Goal: Task Accomplishment & Management: Manage account settings

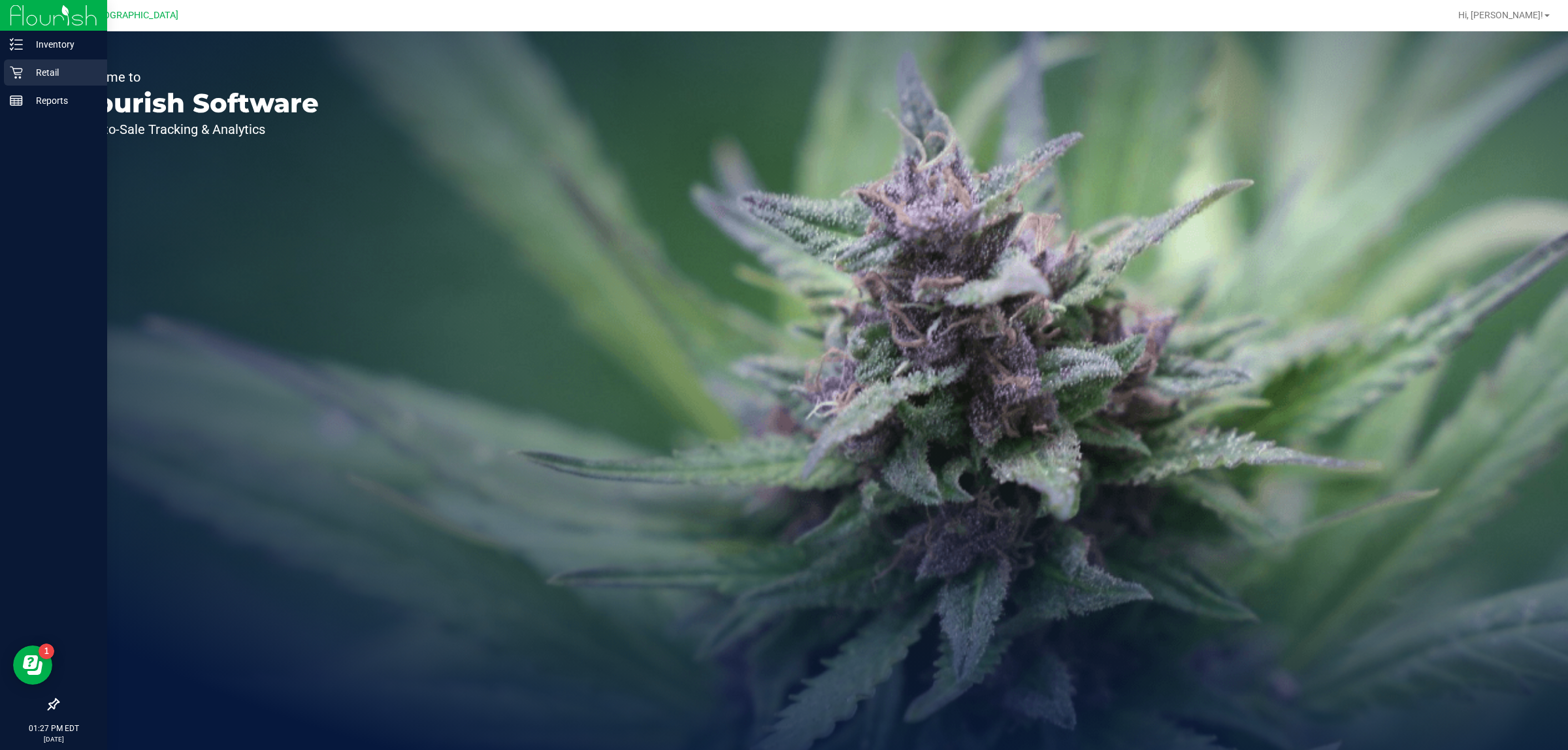
click at [47, 76] on p "Retail" at bounding box center [62, 73] width 78 height 16
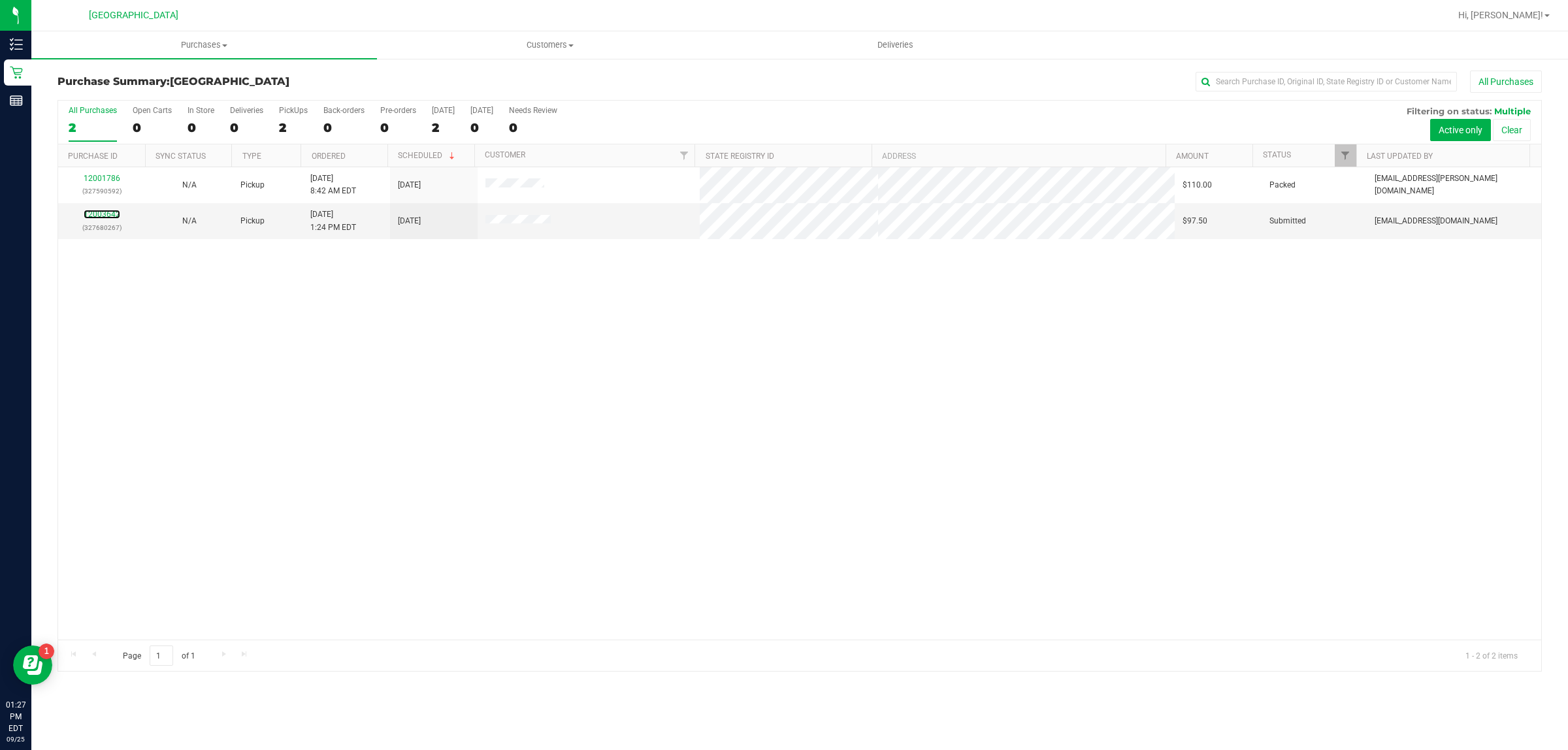
click at [97, 213] on link "12003642" at bounding box center [101, 214] width 36 height 9
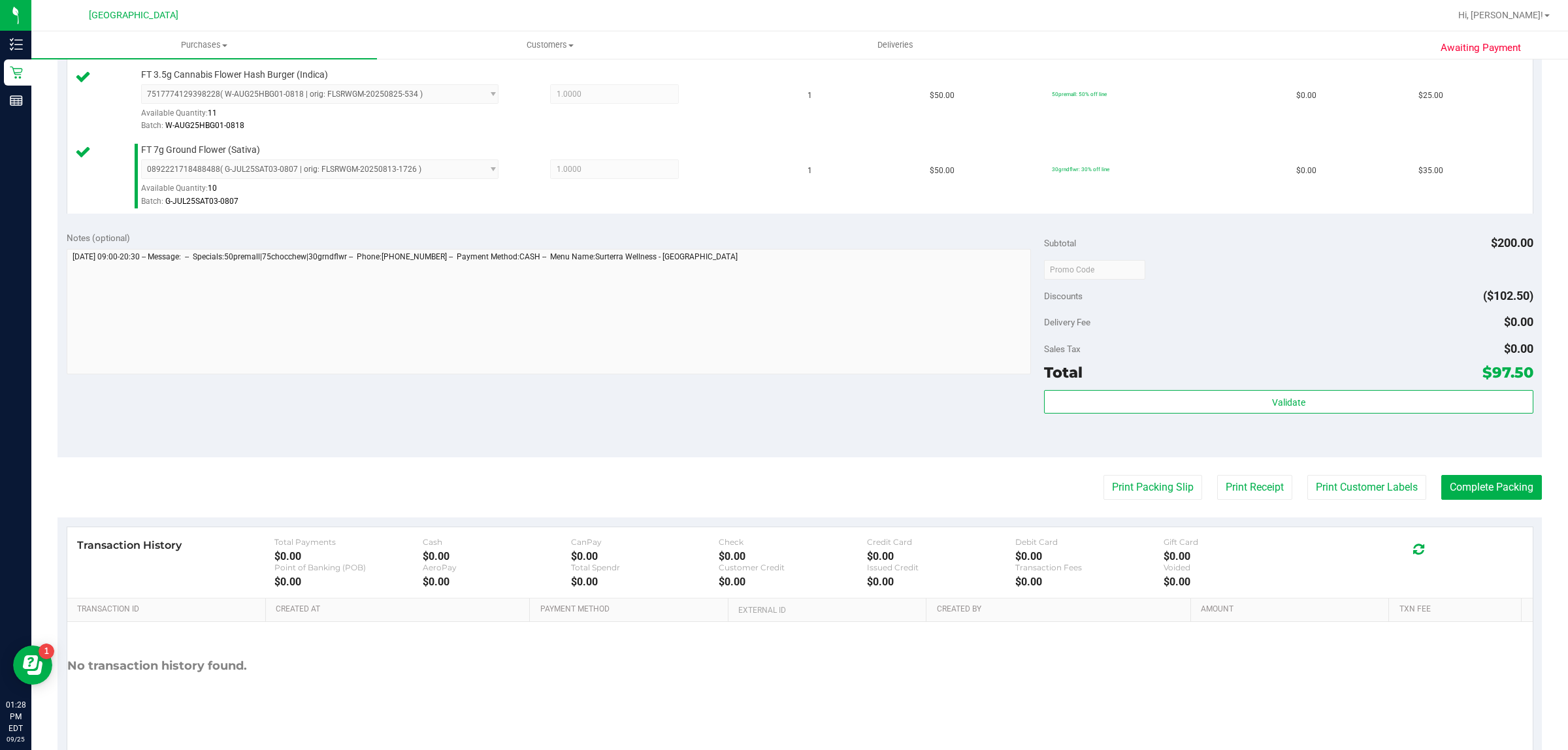
scroll to position [546, 0]
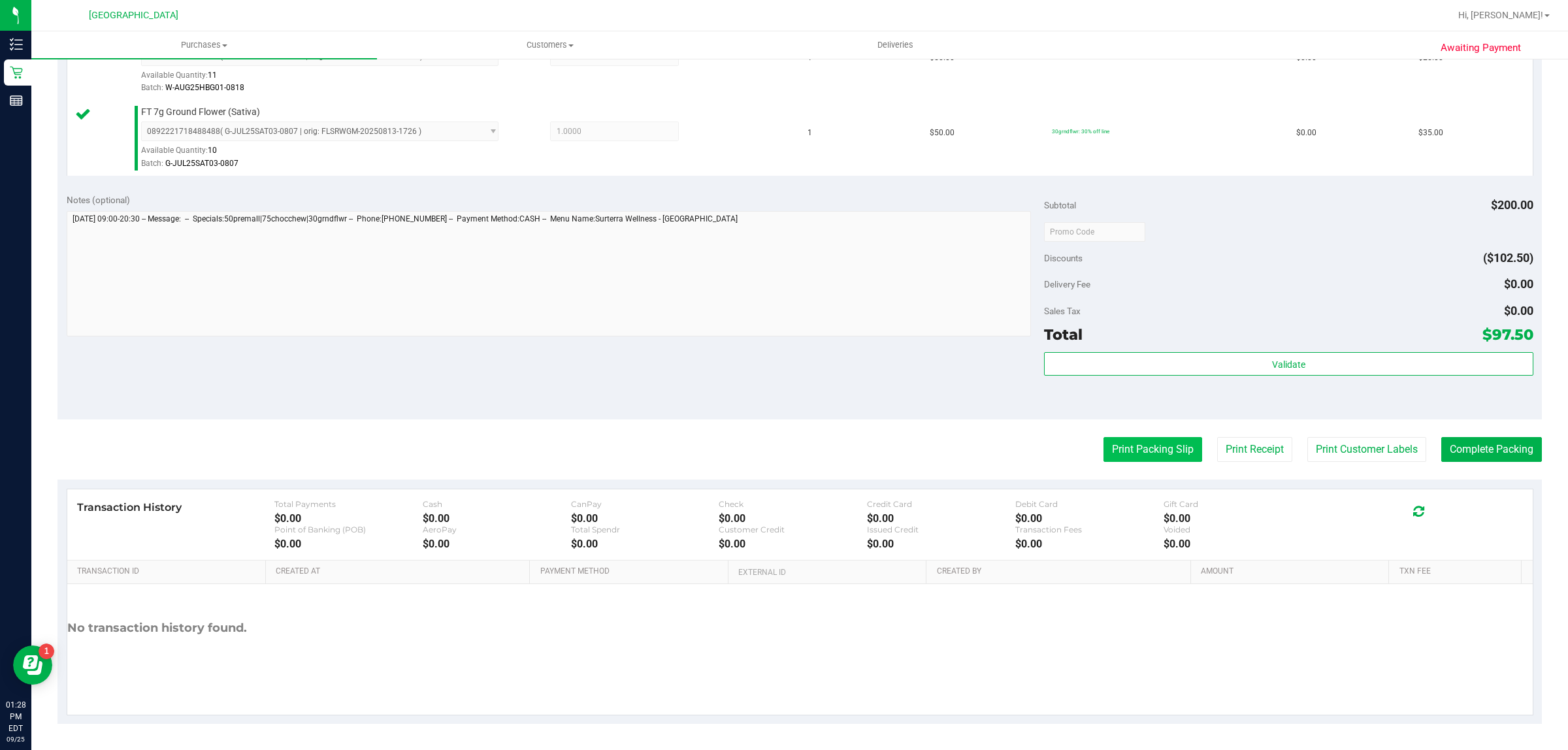
click at [1104, 462] on button "Print Packing Slip" at bounding box center [1153, 450] width 99 height 25
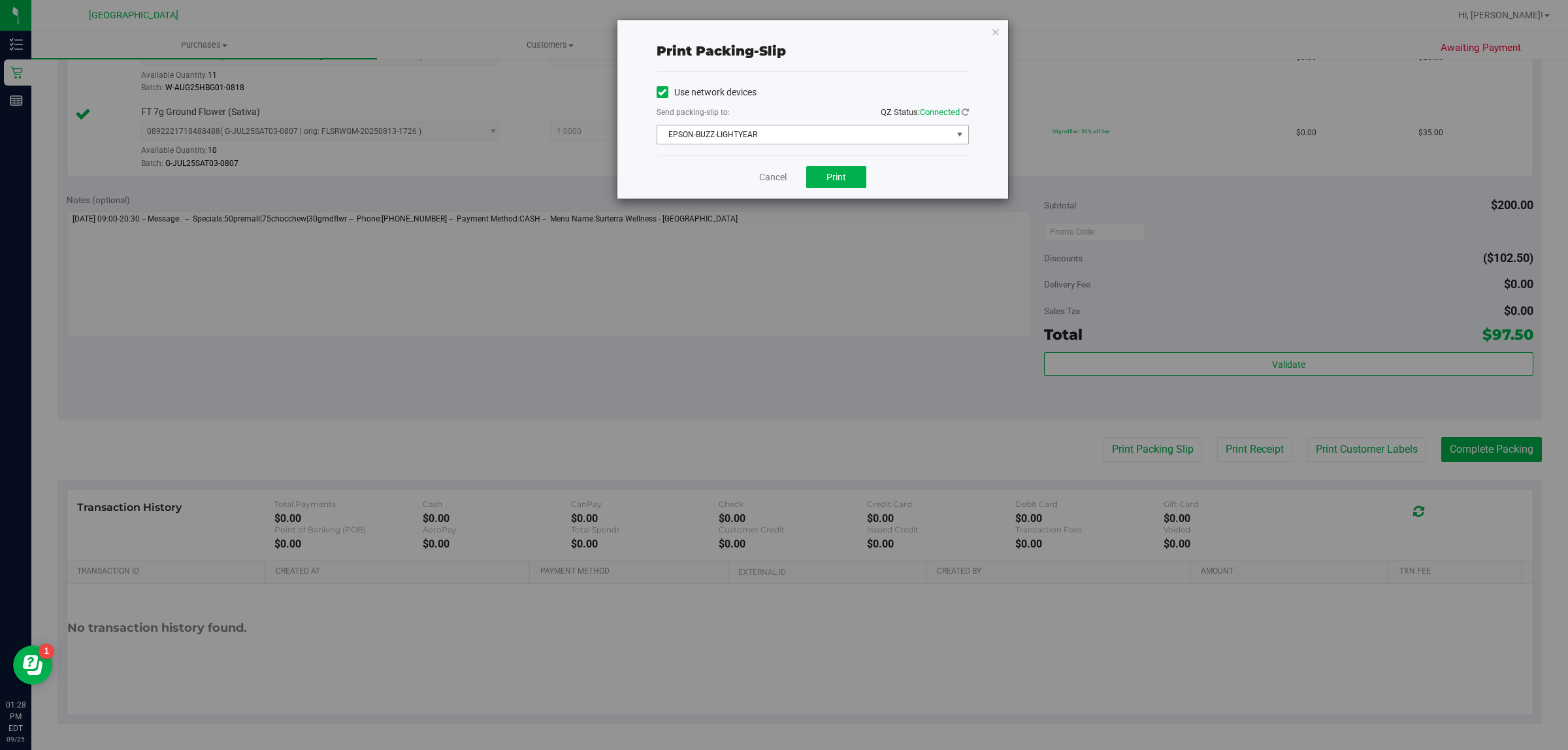
click at [833, 138] on span "EPSON-BUZZ-LIGHTYEAR" at bounding box center [804, 134] width 295 height 19
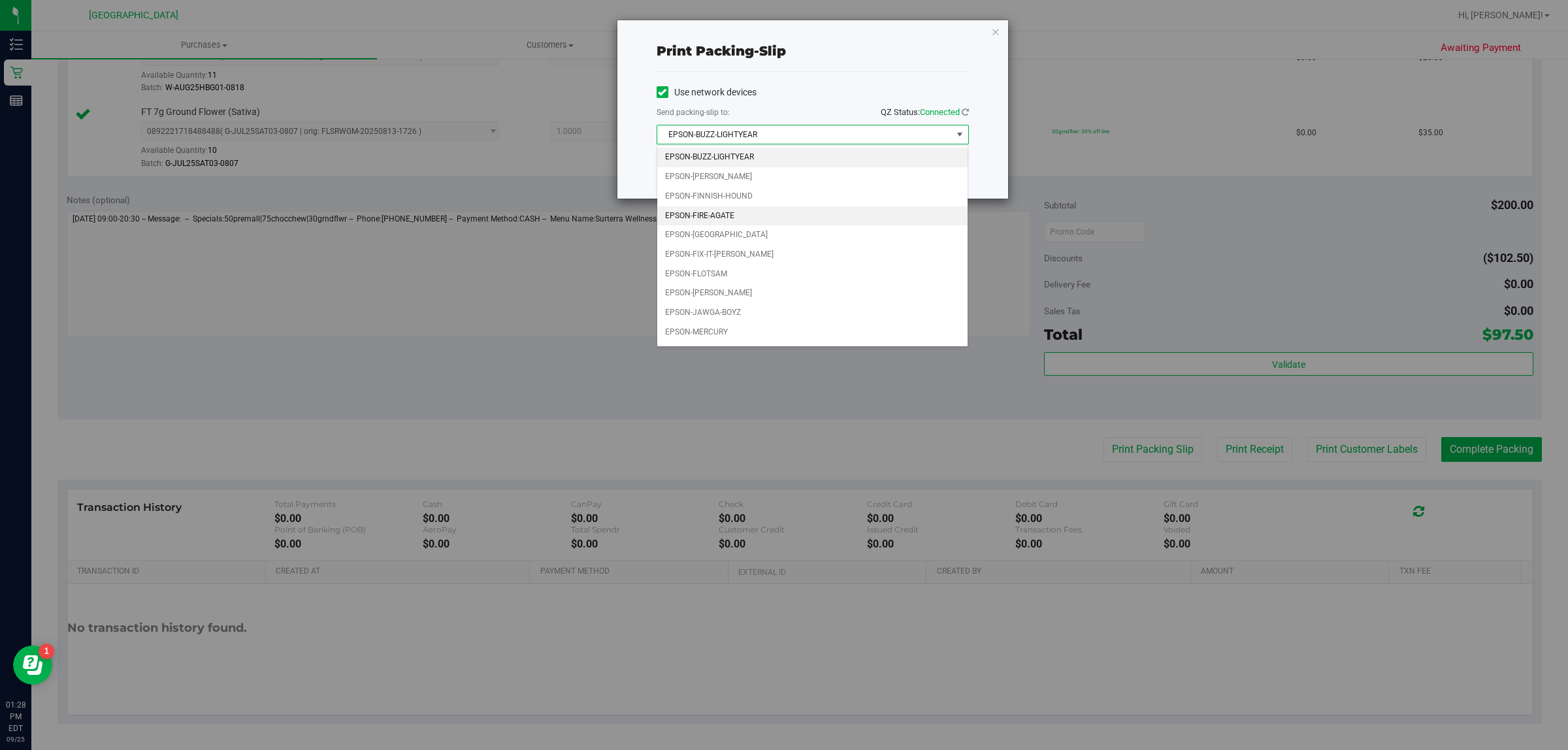
click at [810, 226] on li "EPSON-FIRE-AGATE" at bounding box center [812, 216] width 311 height 20
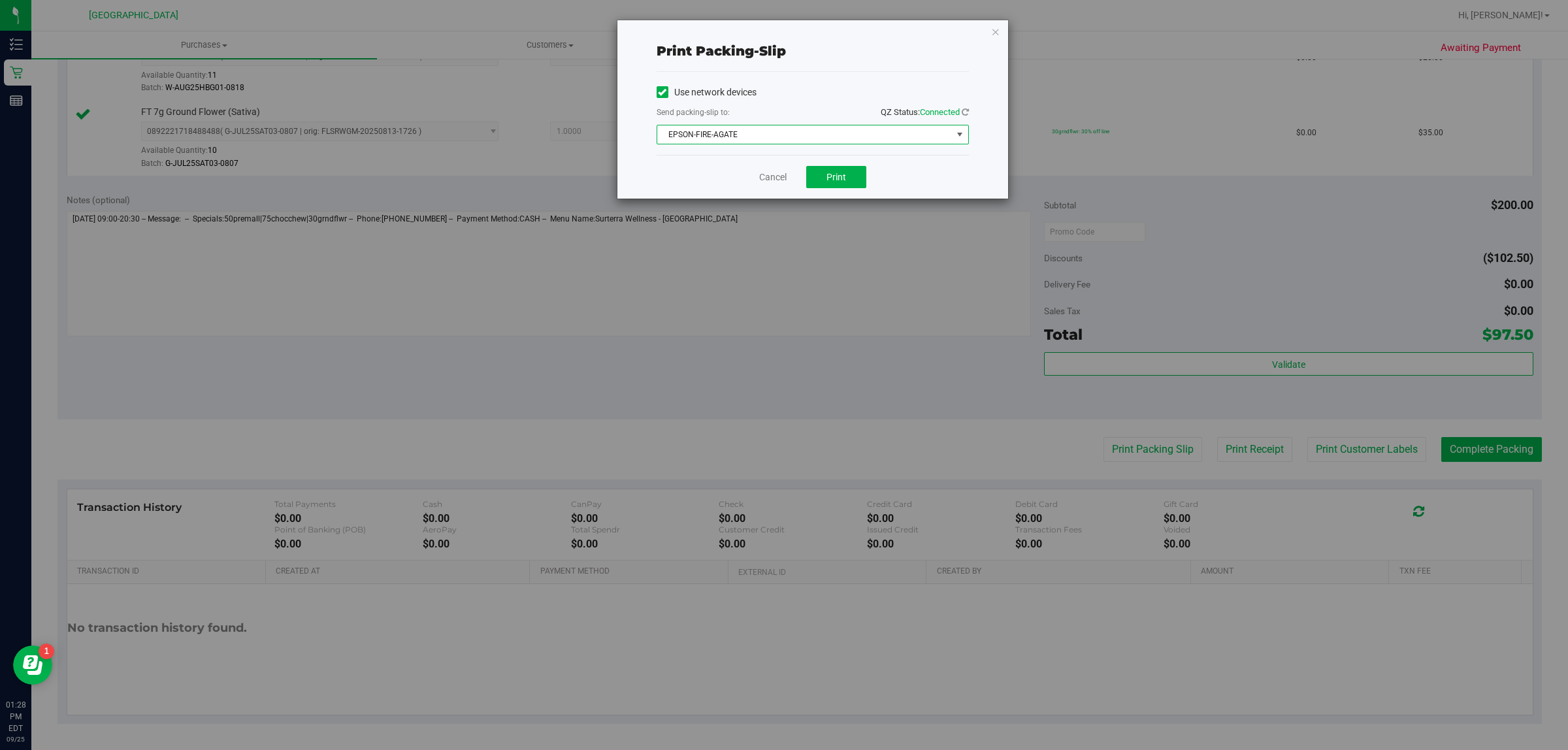
click at [804, 140] on span "EPSON-FIRE-AGATE" at bounding box center [804, 134] width 295 height 19
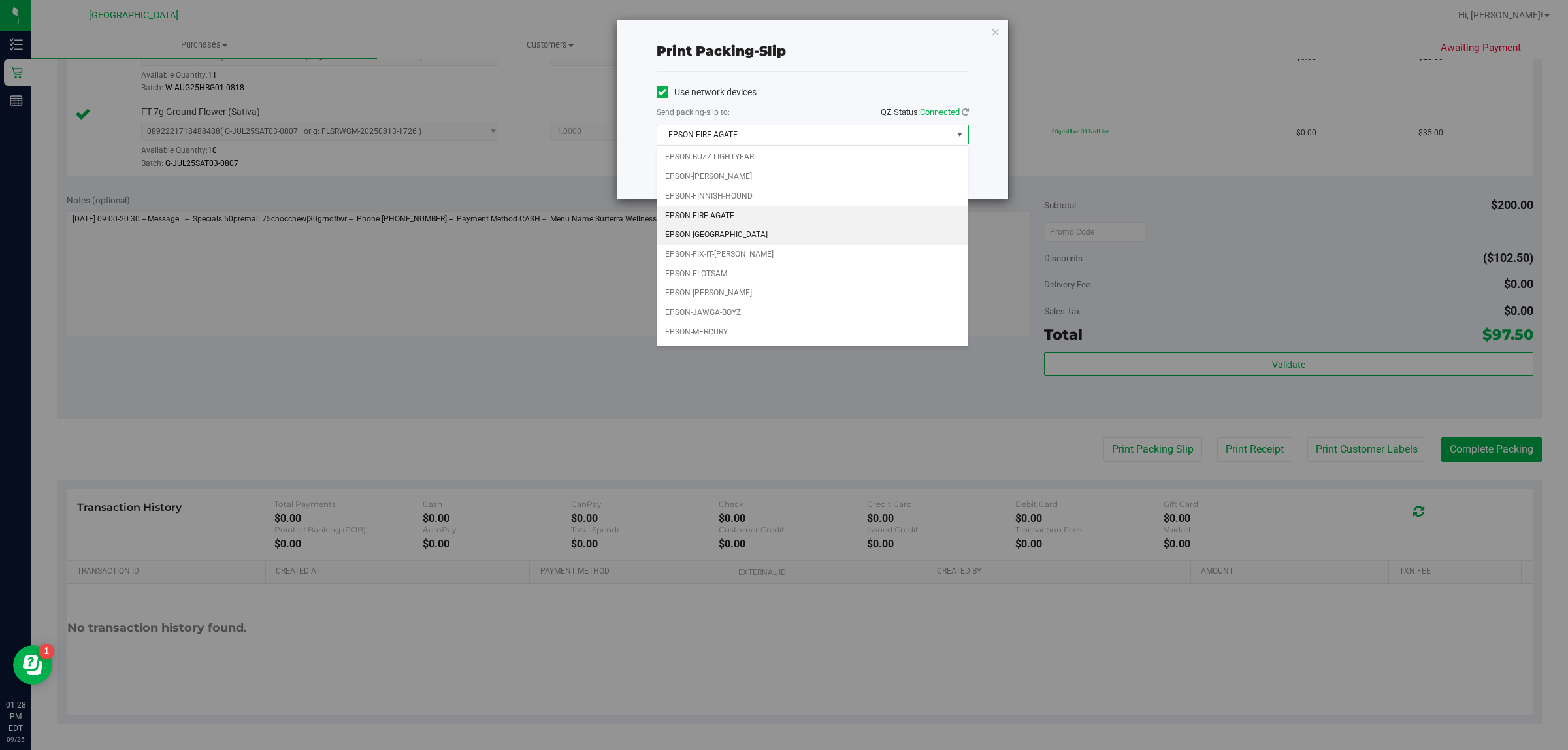
click at [771, 240] on li "EPSON-[GEOGRAPHIC_DATA]" at bounding box center [812, 235] width 311 height 20
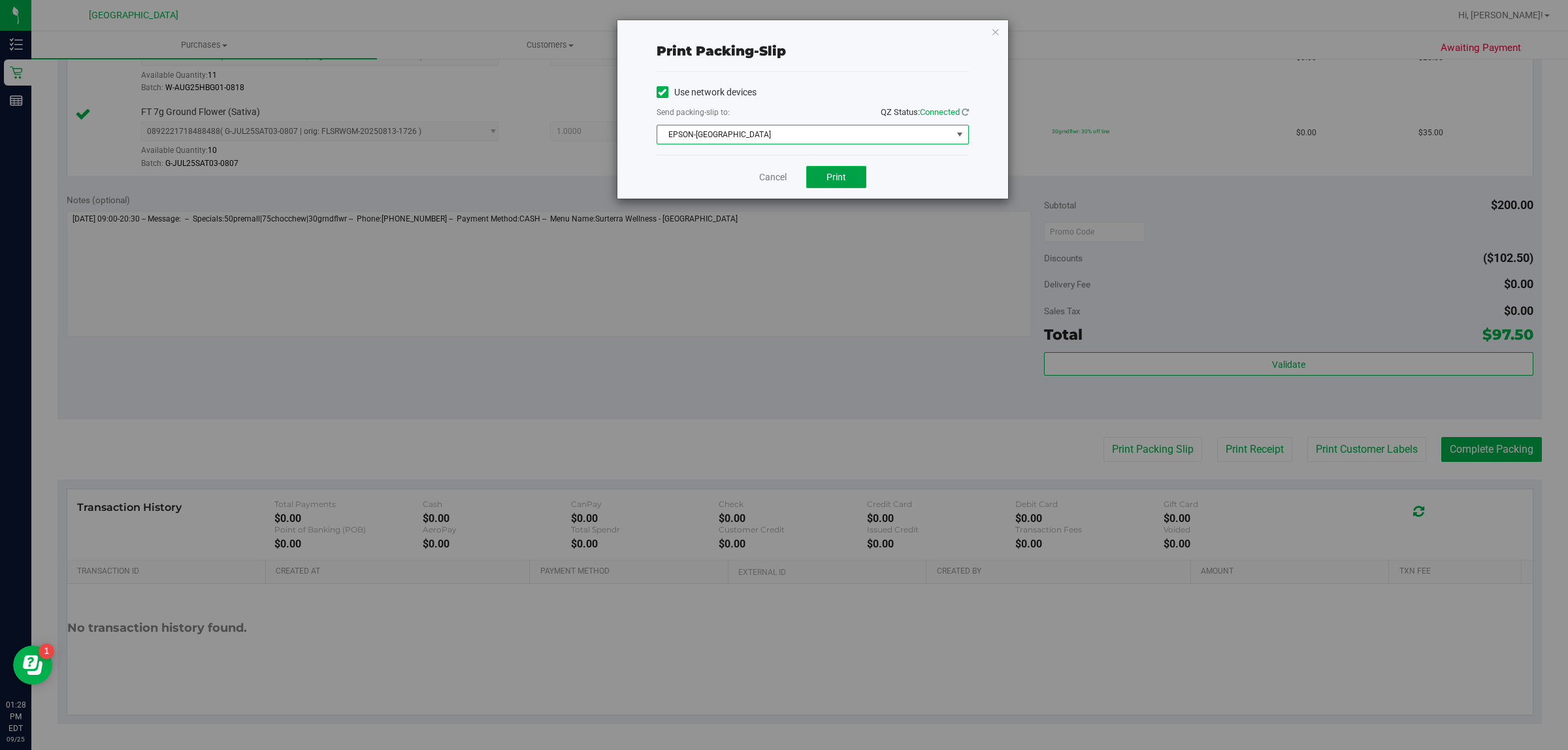
click at [840, 171] on button "Print" at bounding box center [836, 177] width 60 height 22
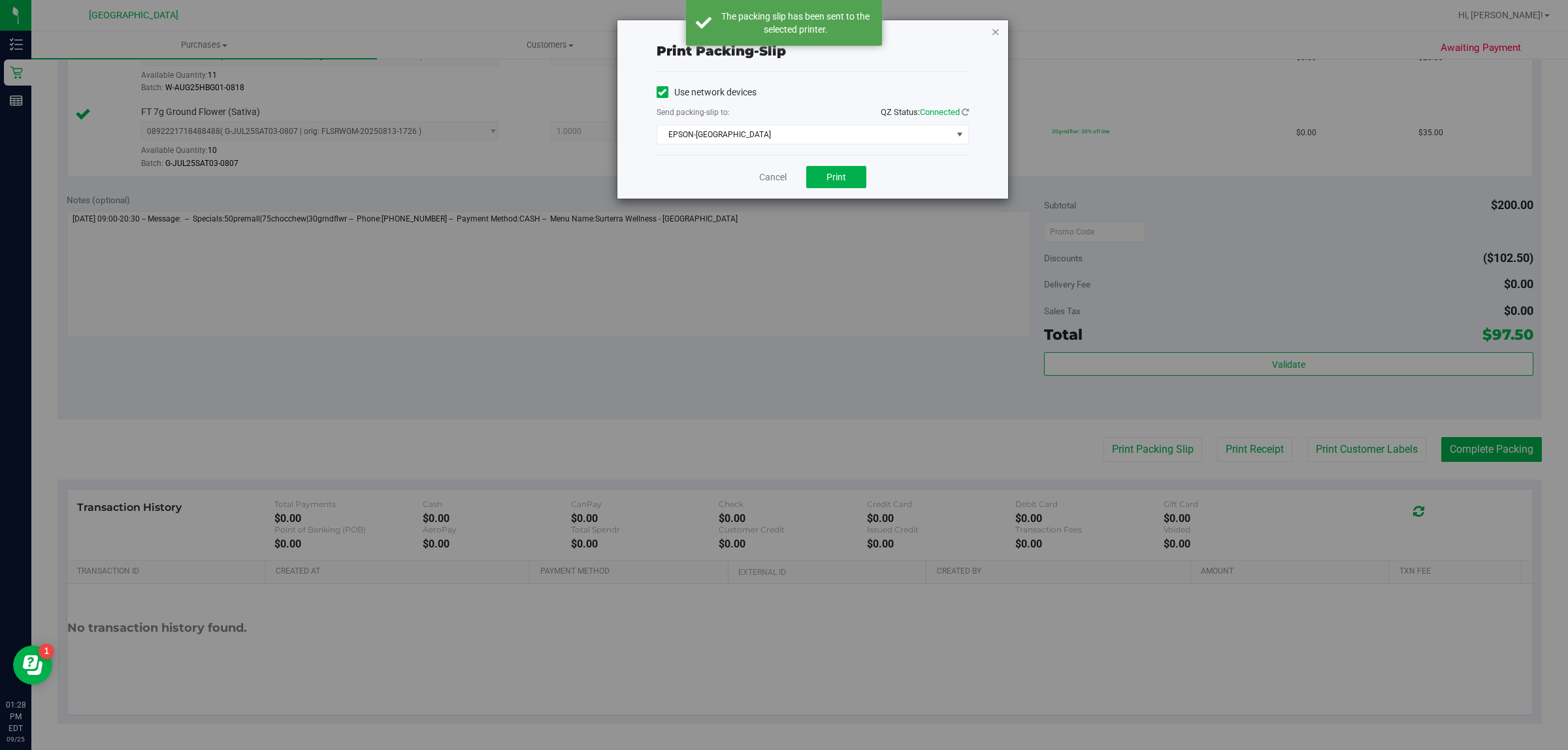
click at [994, 26] on icon "button" at bounding box center [996, 31] width 9 height 16
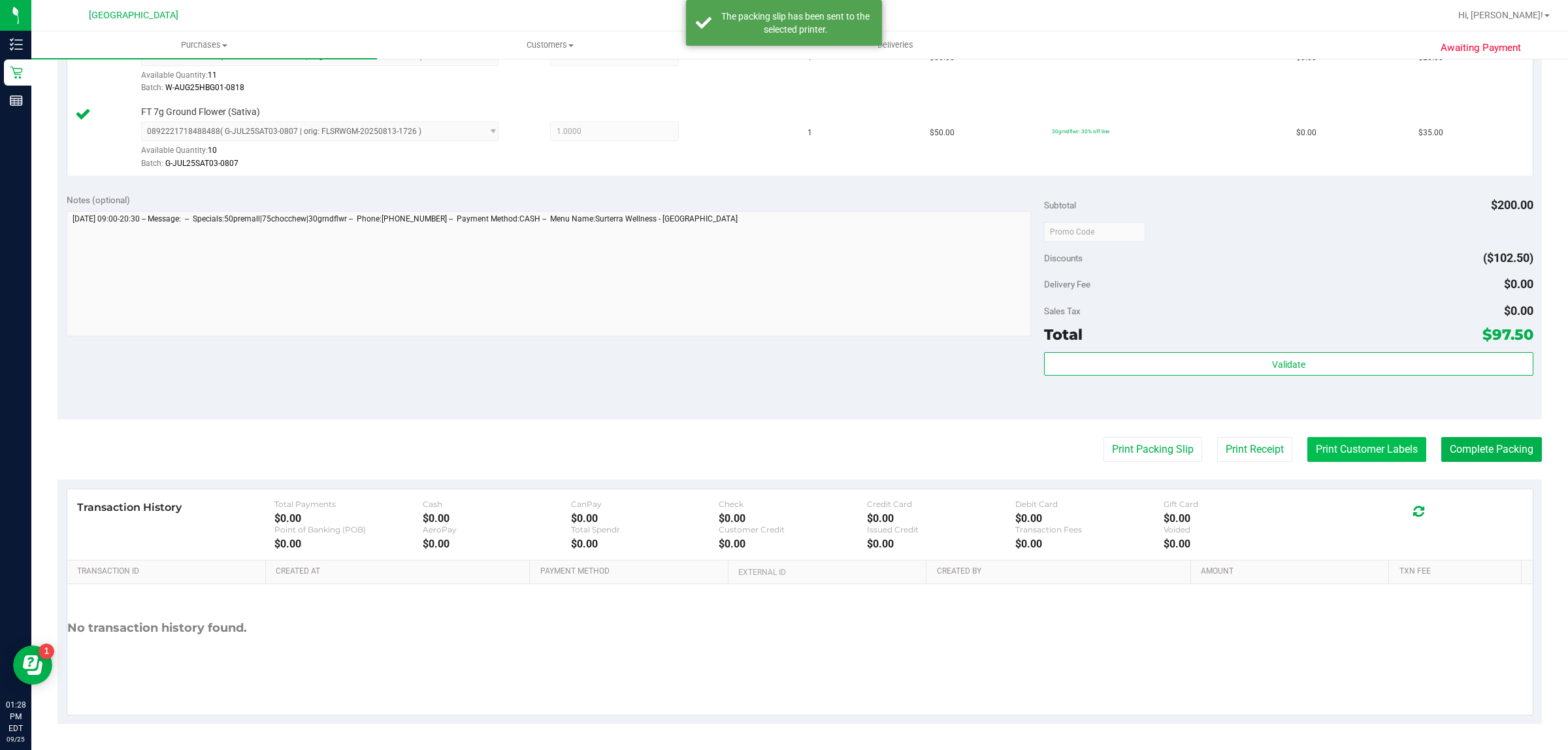
click at [1308, 442] on button "Print Customer Labels" at bounding box center [1367, 450] width 119 height 25
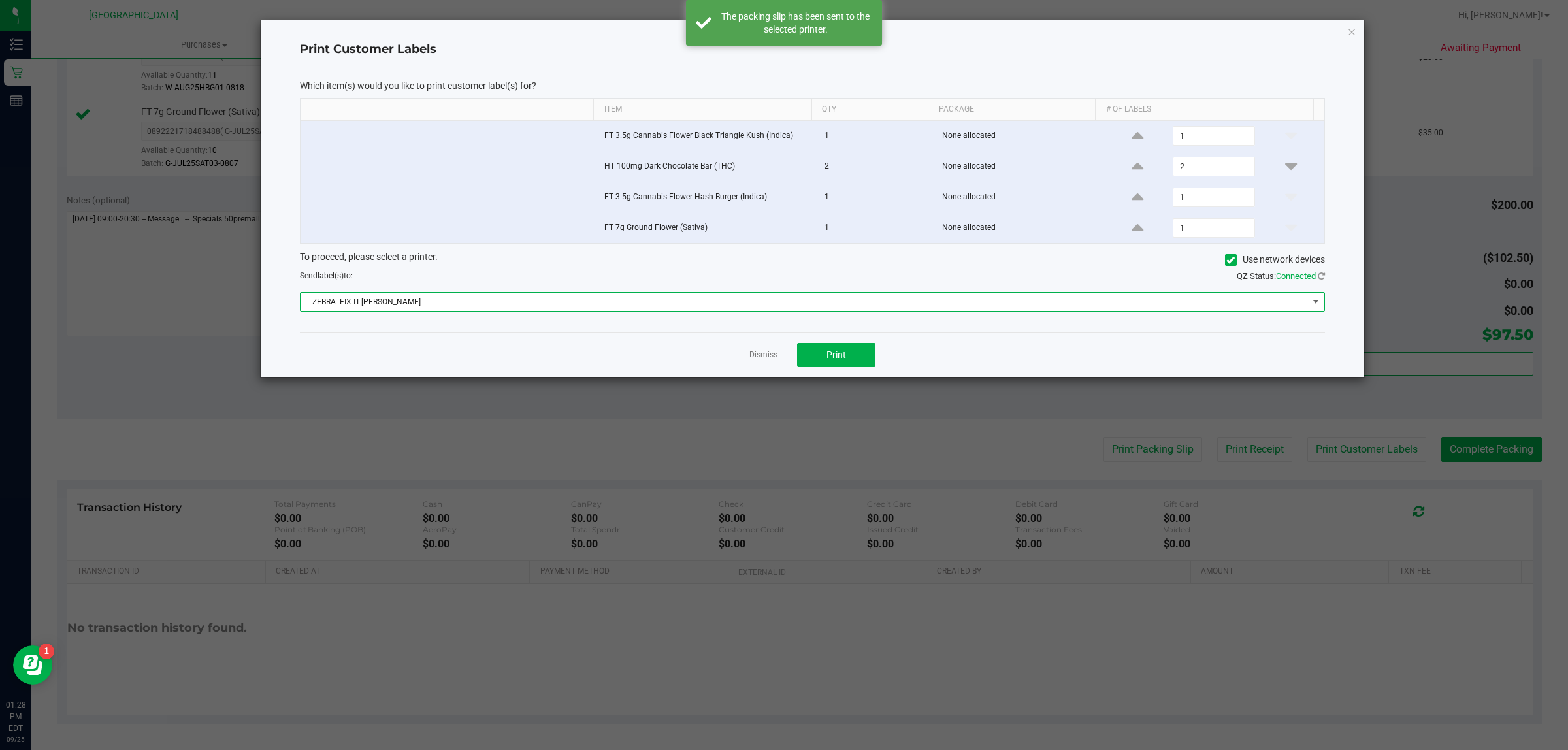
click at [857, 295] on span "ZEBRA- FIX-IT-[PERSON_NAME]" at bounding box center [804, 301] width 1007 height 19
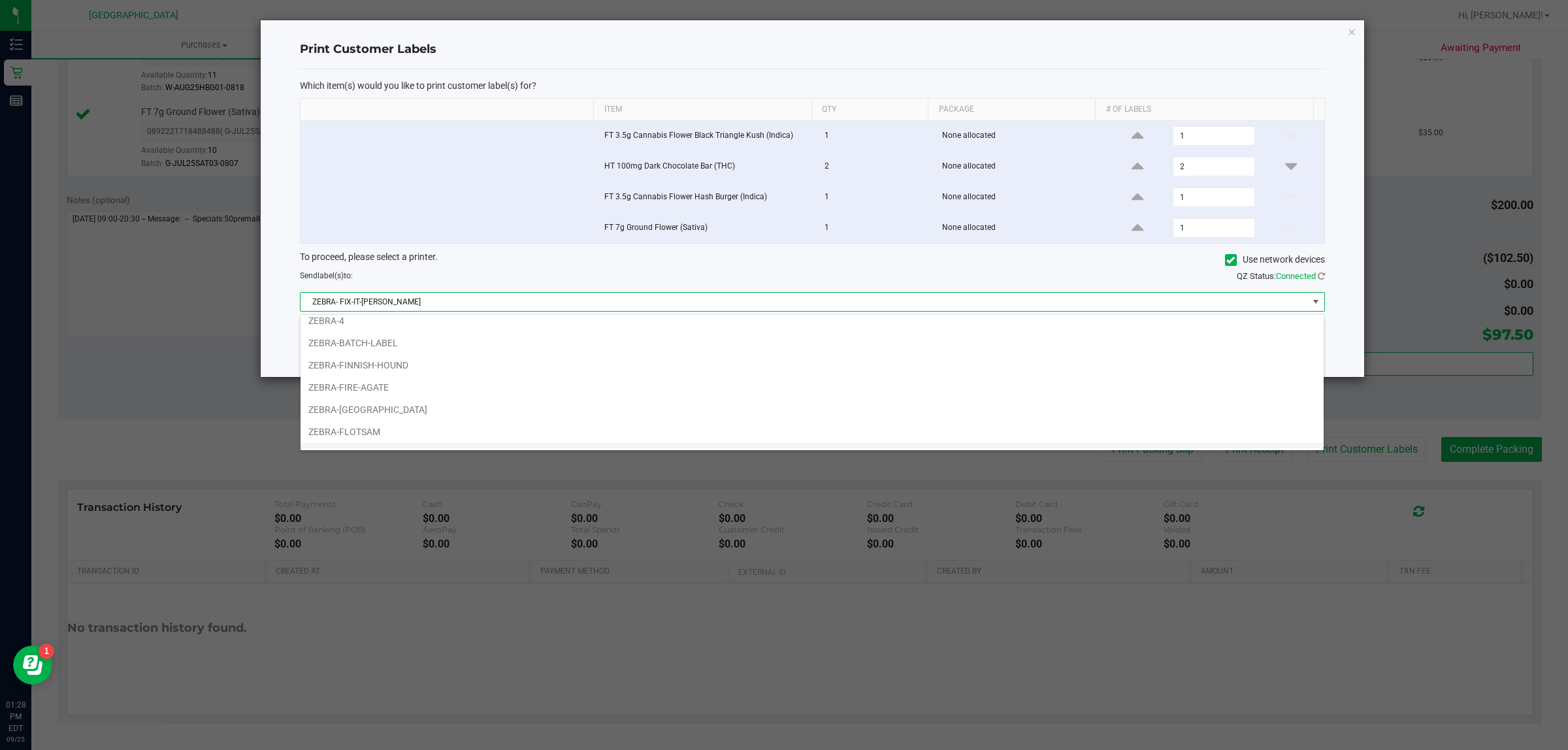
scroll to position [82, 0]
click at [639, 382] on li "ZEBRA-[GEOGRAPHIC_DATA]" at bounding box center [812, 379] width 1023 height 22
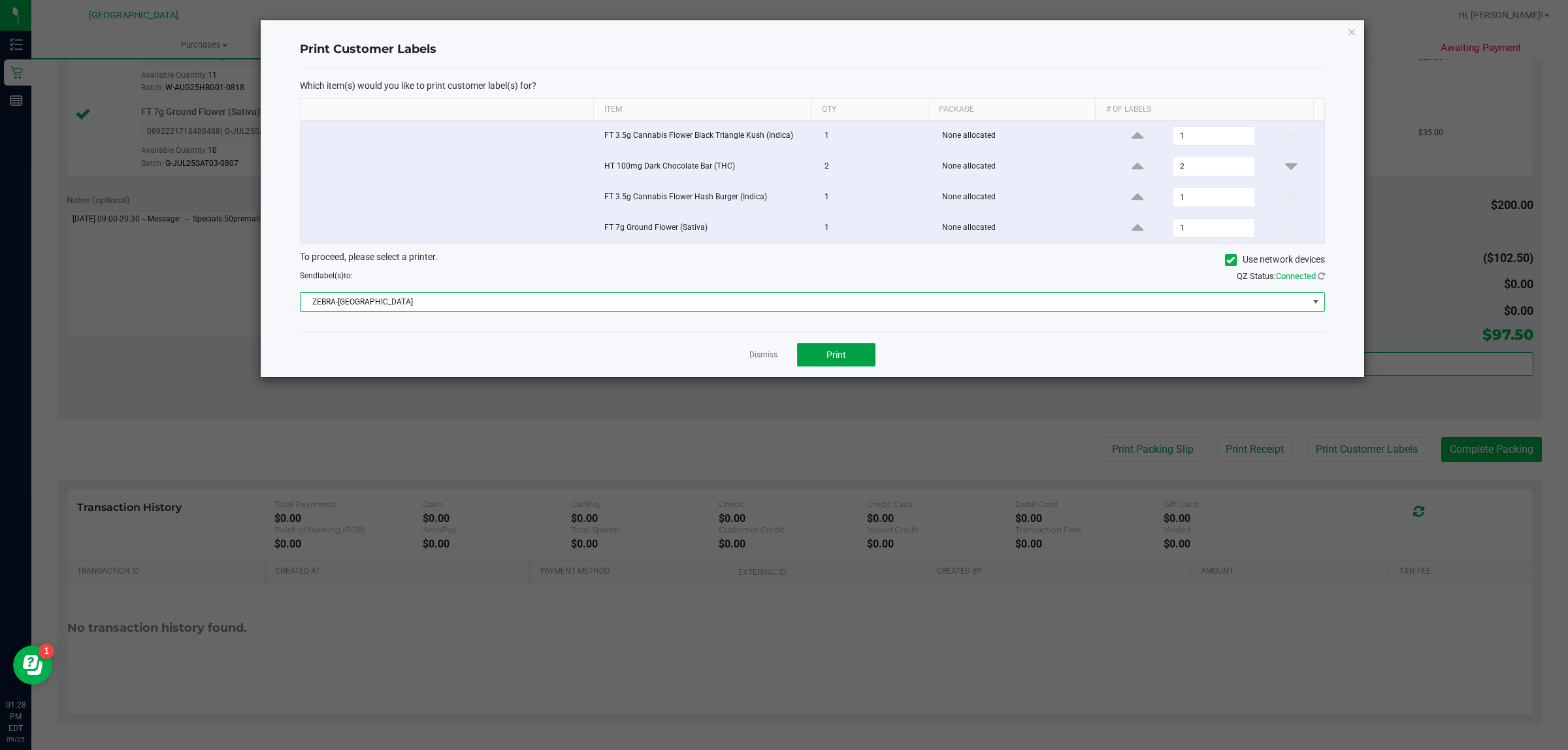
click at [860, 359] on button "Print" at bounding box center [836, 355] width 78 height 23
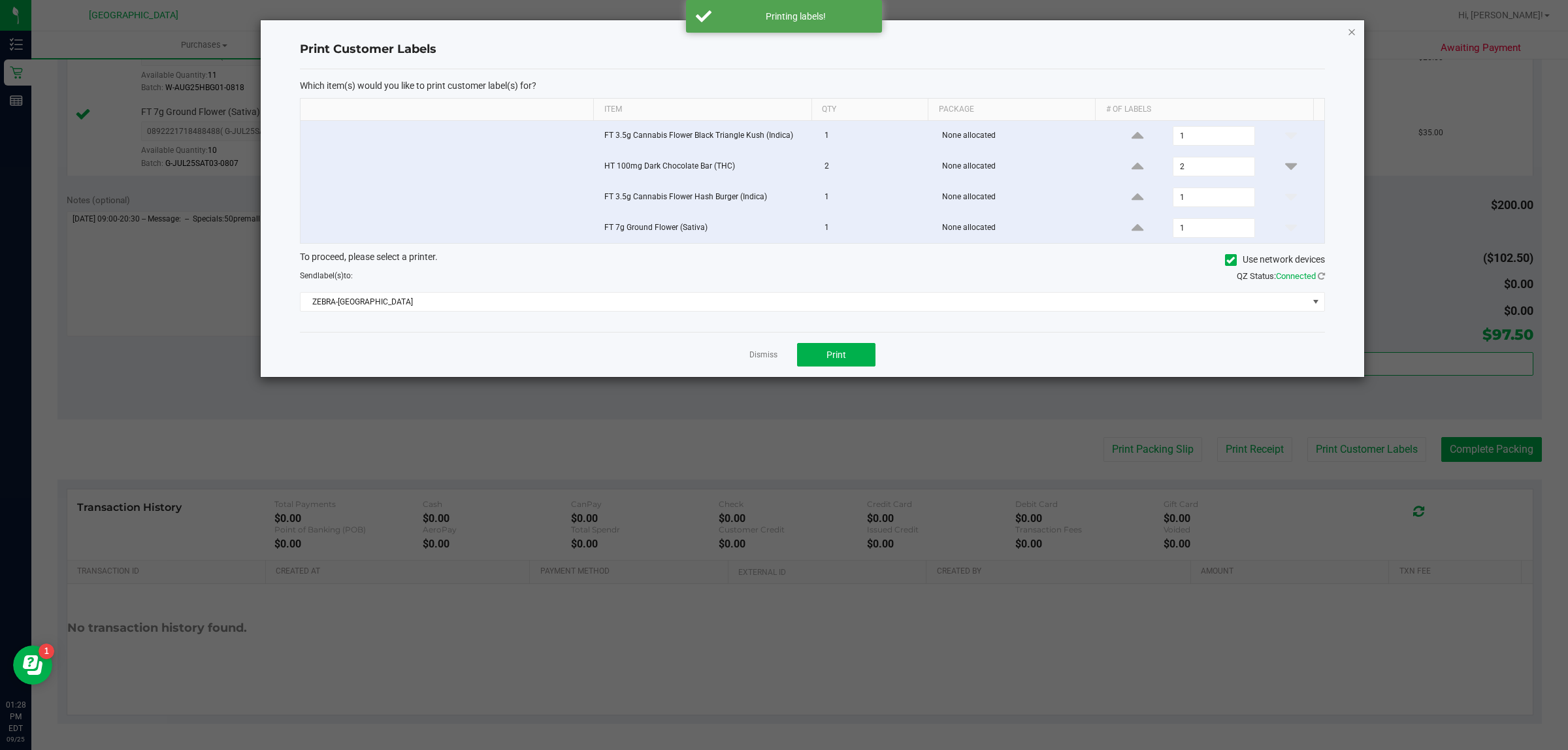
click at [1348, 26] on icon "button" at bounding box center [1352, 31] width 9 height 16
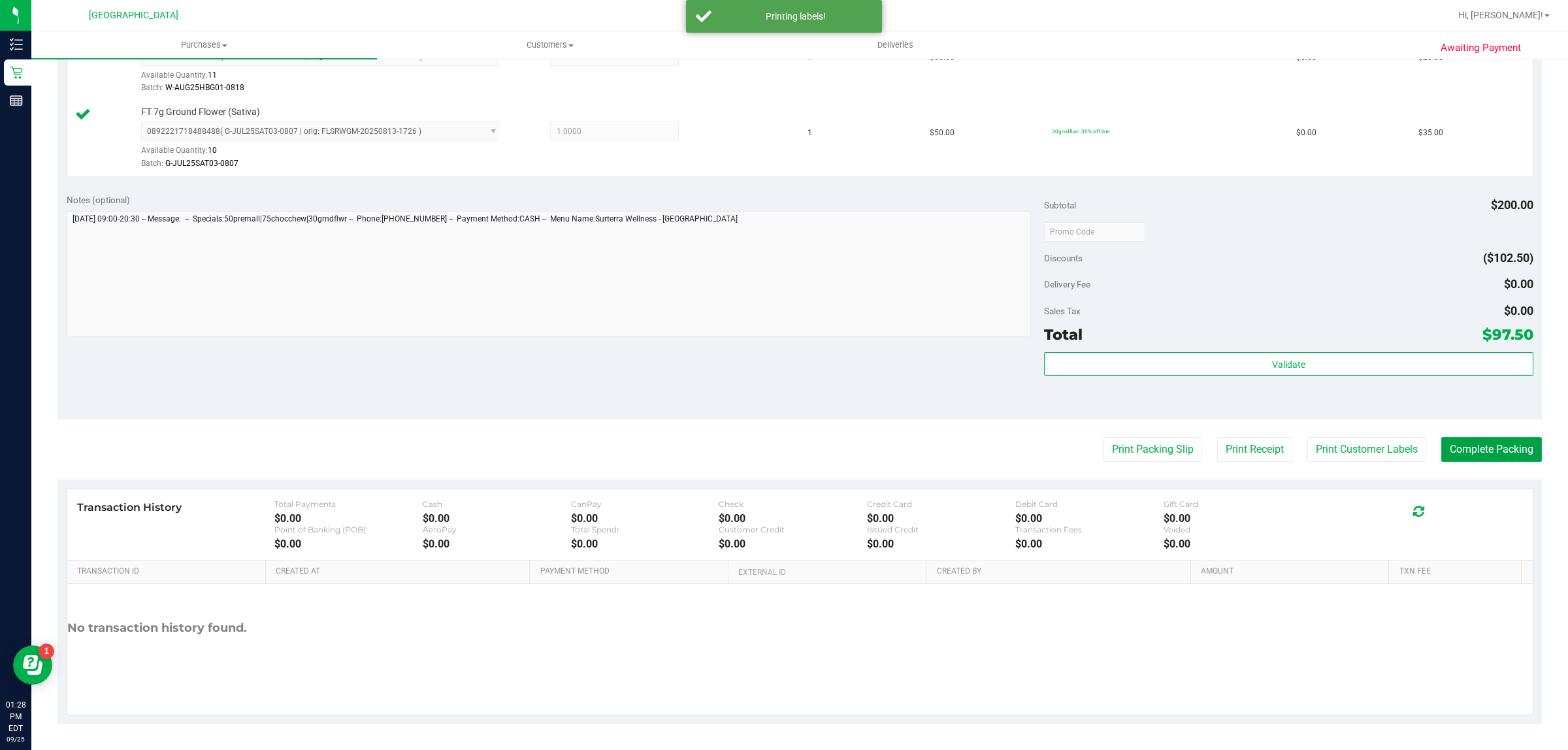
click at [1487, 446] on button "Complete Packing" at bounding box center [1492, 450] width 100 height 25
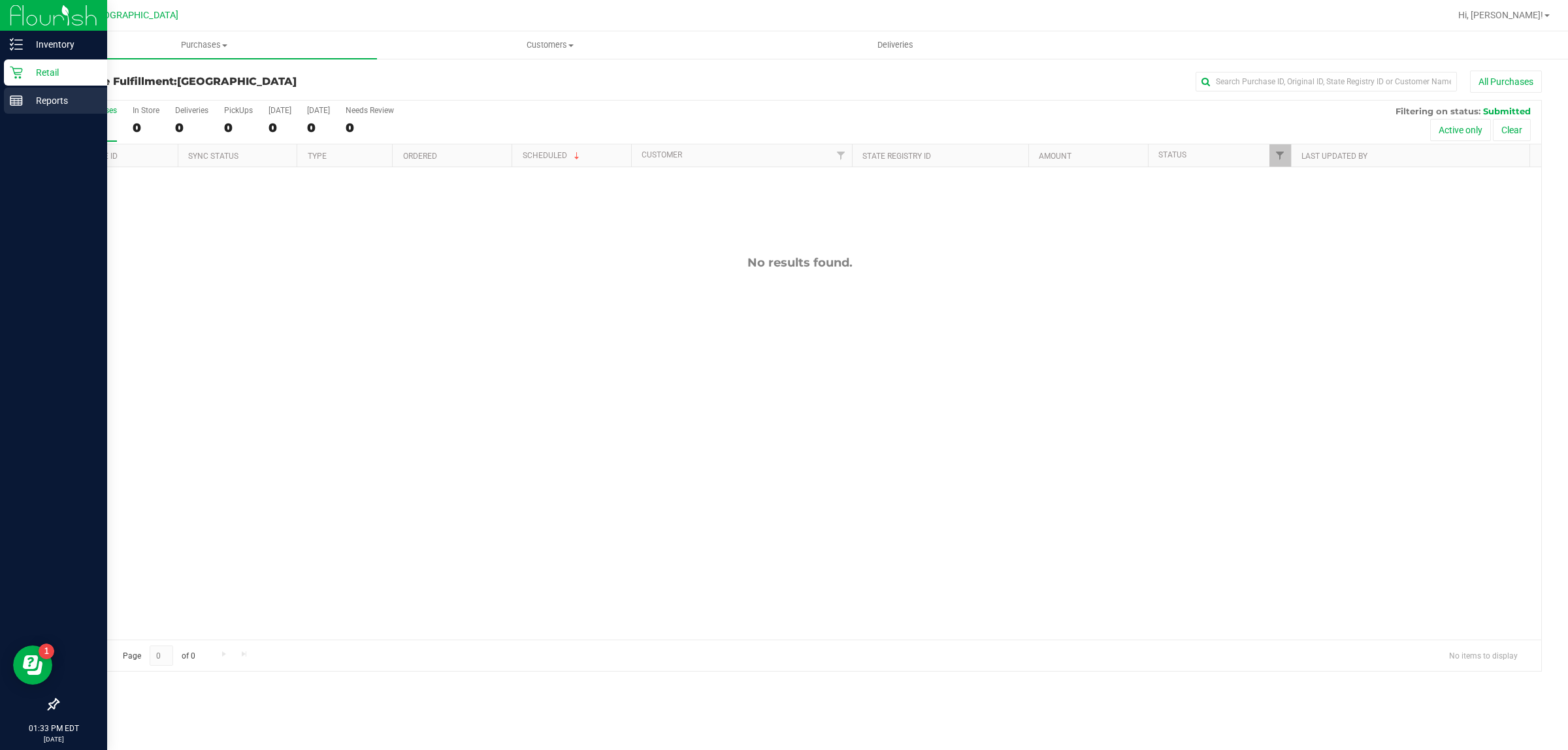
click at [10, 95] on icon at bounding box center [16, 100] width 13 height 13
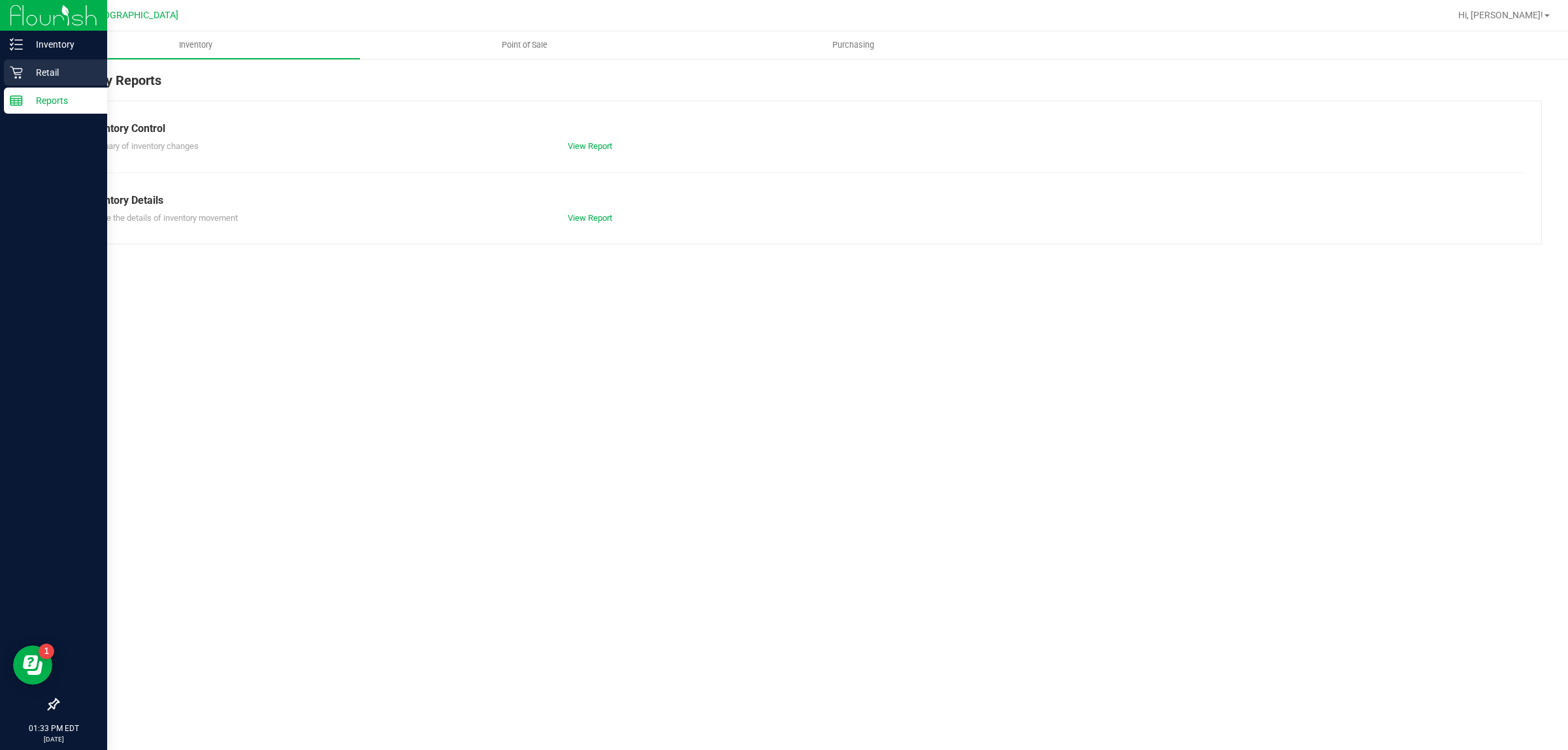
click at [44, 68] on p "Retail" at bounding box center [62, 73] width 78 height 16
